Goal: Task Accomplishment & Management: Use online tool/utility

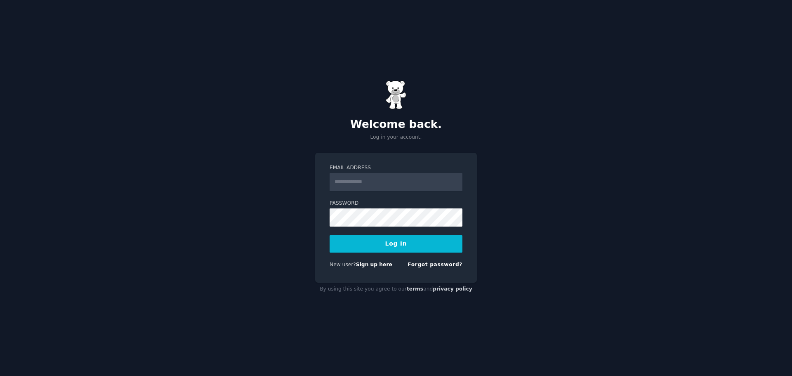
click at [375, 183] on input "Email Address" at bounding box center [395, 182] width 133 height 18
click at [371, 185] on input "*" at bounding box center [395, 182] width 133 height 18
type input "**********"
click at [404, 248] on button "Log In" at bounding box center [395, 243] width 133 height 17
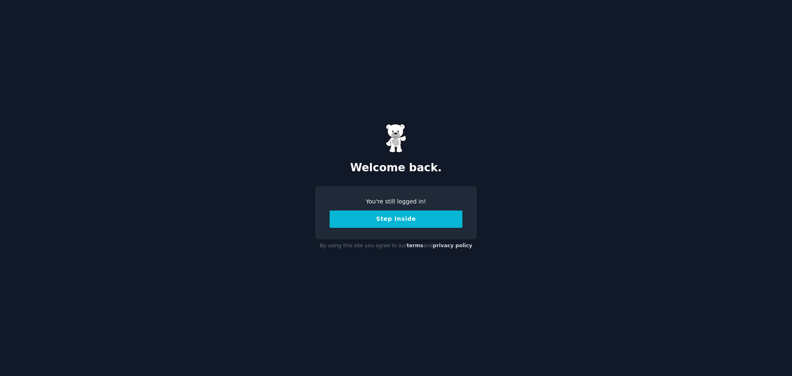
click at [400, 222] on button "Step Inside" at bounding box center [395, 218] width 133 height 17
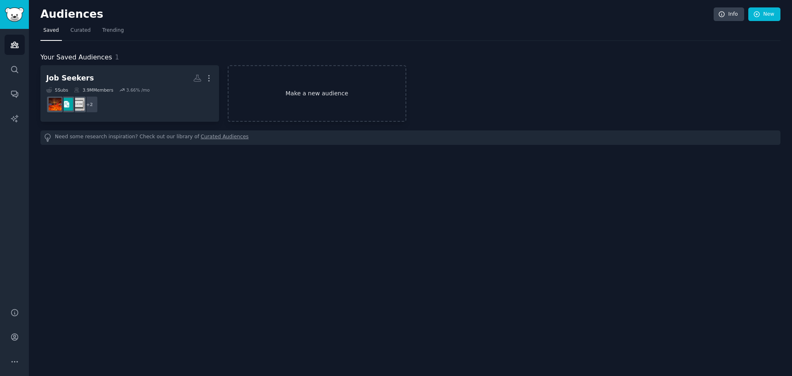
click at [301, 103] on link "Make a new audience" at bounding box center [317, 93] width 179 height 56
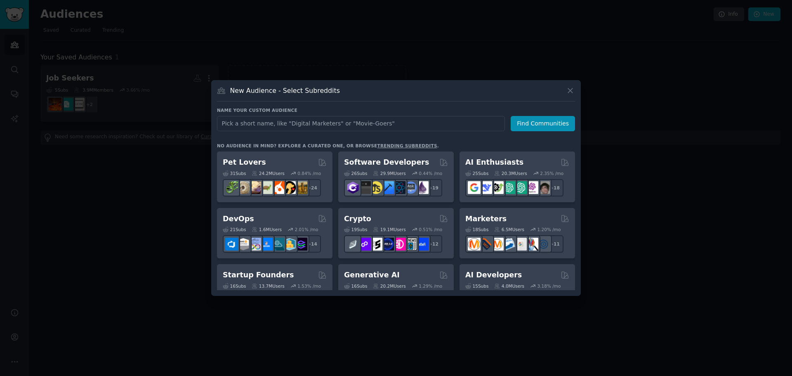
click at [288, 125] on input "text" at bounding box center [361, 123] width 288 height 15
type input "M"
type input "Wonder Math"
click at [522, 126] on button "Find Communities" at bounding box center [542, 123] width 64 height 15
